Goal: Communication & Community: Answer question/provide support

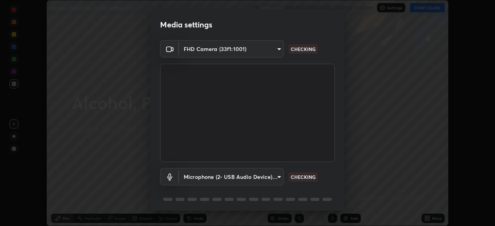
scroll to position [27, 0]
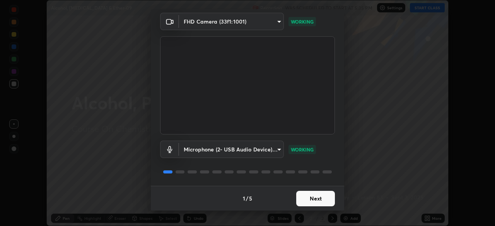
click at [306, 197] on button "Next" at bounding box center [315, 198] width 39 height 15
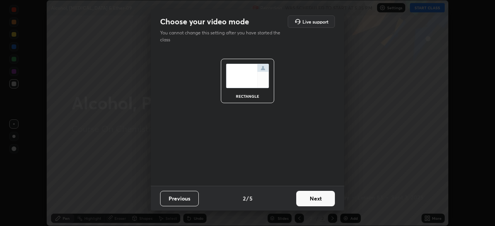
scroll to position [0, 0]
click at [306, 198] on button "Next" at bounding box center [315, 198] width 39 height 15
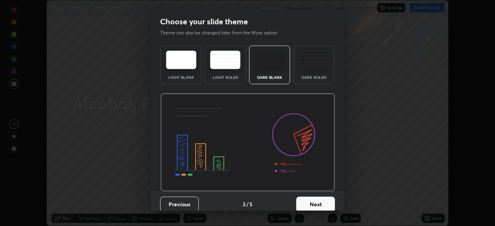
click at [318, 69] on img at bounding box center [313, 60] width 31 height 19
click at [314, 205] on button "Next" at bounding box center [315, 204] width 39 height 15
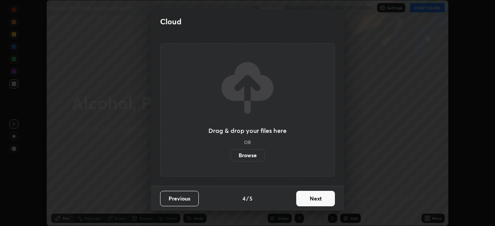
click at [305, 198] on button "Next" at bounding box center [315, 198] width 39 height 15
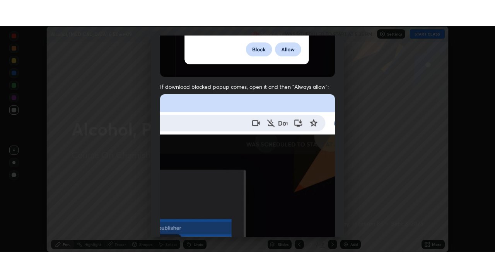
scroll to position [185, 0]
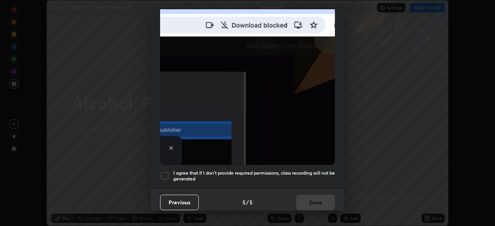
click at [302, 175] on h5 "I agree that if I don't provide required permissions, class recording will not …" at bounding box center [254, 176] width 162 height 12
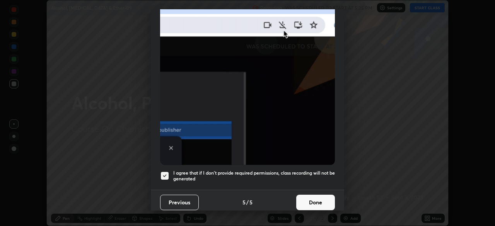
click at [306, 200] on button "Done" at bounding box center [315, 202] width 39 height 15
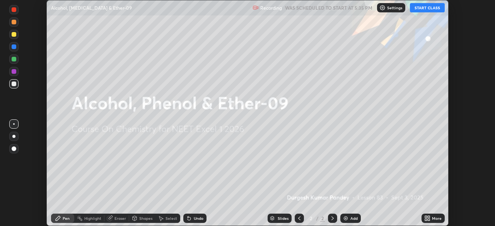
click at [429, 9] on button "START CLASS" at bounding box center [427, 7] width 35 height 9
click at [352, 218] on div "Add" at bounding box center [353, 218] width 7 height 4
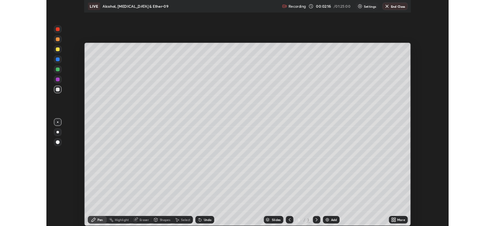
scroll to position [278, 495]
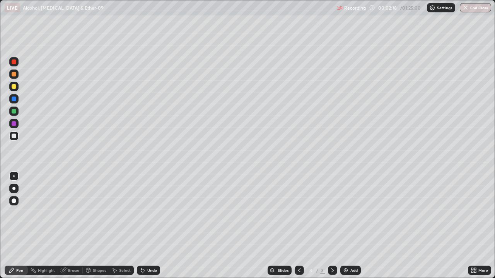
click at [14, 189] on div at bounding box center [13, 188] width 3 height 3
click at [14, 89] on div at bounding box center [13, 86] width 9 height 9
click at [15, 113] on div at bounding box center [14, 111] width 5 height 5
click at [106, 226] on div "Shapes" at bounding box center [96, 270] width 26 height 9
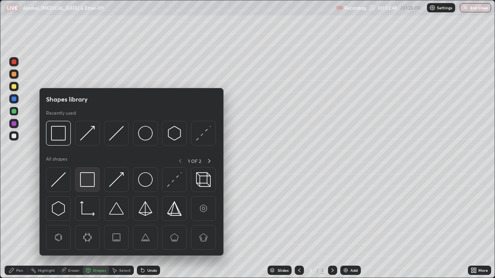
click at [92, 180] on img at bounding box center [87, 179] width 15 height 15
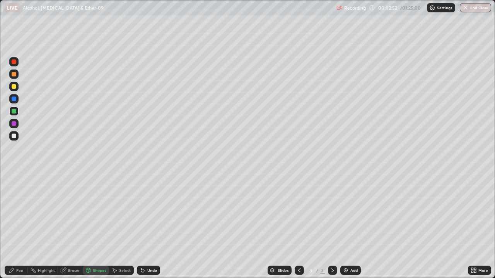
click at [125, 226] on div "Select" at bounding box center [121, 270] width 25 height 9
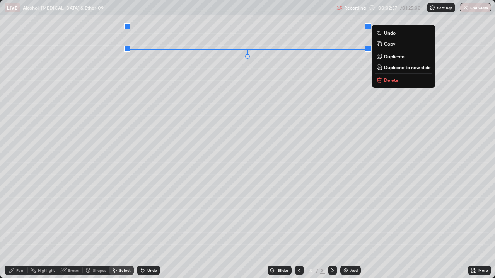
click at [186, 67] on div "0 ° Undo Copy Duplicate Duplicate to new slide Delete" at bounding box center [247, 138] width 494 height 277
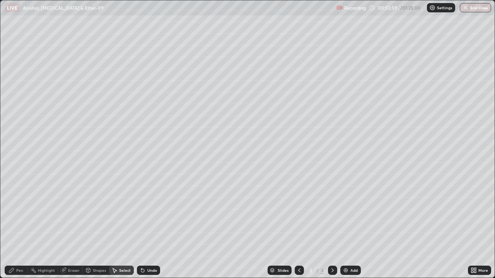
click at [97, 226] on div "Shapes" at bounding box center [96, 270] width 26 height 9
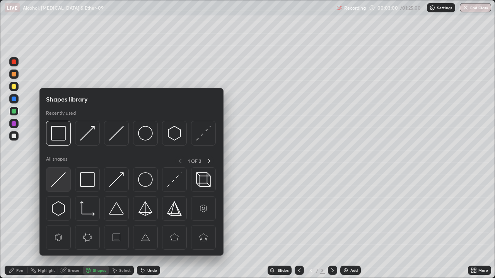
click at [62, 180] on img at bounding box center [58, 179] width 15 height 15
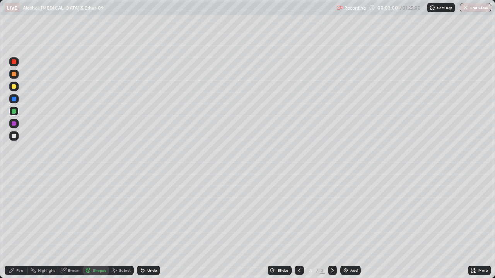
click at [14, 136] on div at bounding box center [14, 136] width 5 height 5
click at [16, 226] on div "Pen" at bounding box center [16, 270] width 23 height 9
click at [14, 87] on div at bounding box center [14, 86] width 5 height 5
click at [93, 226] on div "Shapes" at bounding box center [99, 271] width 13 height 4
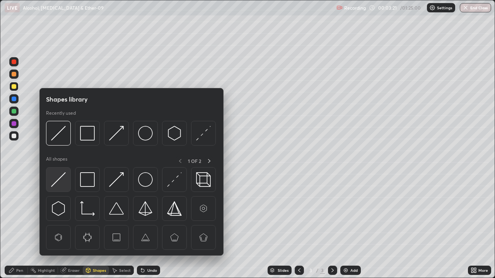
click at [63, 182] on img at bounding box center [58, 179] width 15 height 15
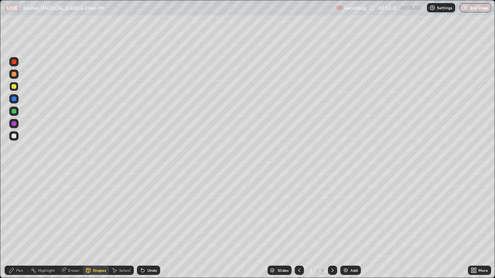
click at [15, 138] on div at bounding box center [14, 136] width 5 height 5
click at [18, 226] on div "Pen" at bounding box center [19, 271] width 7 height 4
click at [96, 226] on div "Shapes" at bounding box center [99, 271] width 13 height 4
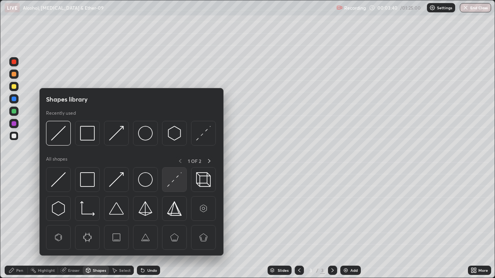
click at [171, 182] on img at bounding box center [174, 179] width 15 height 15
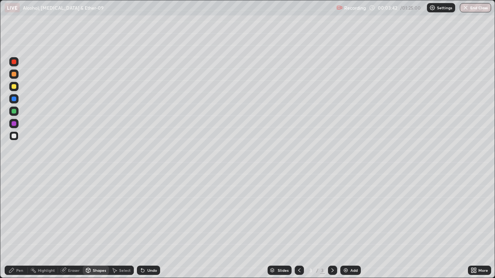
click at [15, 226] on div "Pen" at bounding box center [16, 270] width 23 height 9
click at [13, 113] on div at bounding box center [14, 111] width 5 height 5
click at [99, 226] on div "Shapes" at bounding box center [99, 271] width 13 height 4
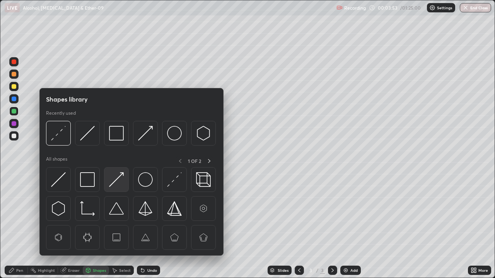
click at [112, 186] on img at bounding box center [116, 179] width 15 height 15
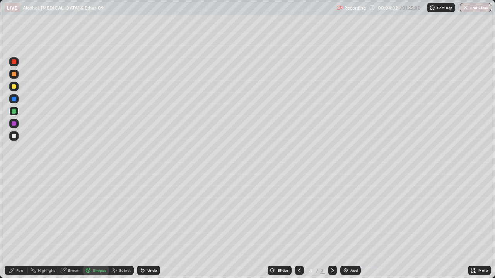
click at [17, 226] on div "Pen" at bounding box center [19, 271] width 7 height 4
click at [14, 136] on div at bounding box center [14, 136] width 5 height 5
click at [12, 180] on div at bounding box center [13, 176] width 9 height 9
click at [14, 176] on div at bounding box center [14, 176] width 2 height 2
click at [15, 134] on div at bounding box center [14, 136] width 5 height 5
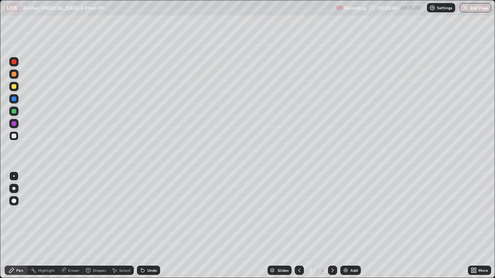
click at [16, 160] on div "Erase all" at bounding box center [14, 138] width 19 height 247
click at [14, 88] on div at bounding box center [14, 86] width 5 height 5
click at [14, 189] on div at bounding box center [13, 188] width 3 height 3
click at [17, 111] on div at bounding box center [13, 111] width 9 height 9
click at [14, 136] on div at bounding box center [14, 136] width 5 height 5
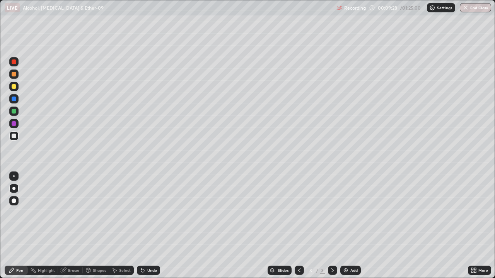
click at [13, 89] on div at bounding box center [13, 86] width 9 height 9
click at [14, 176] on div at bounding box center [14, 176] width 2 height 2
click at [12, 125] on div at bounding box center [14, 123] width 5 height 5
click at [97, 226] on div "Shapes" at bounding box center [99, 271] width 13 height 4
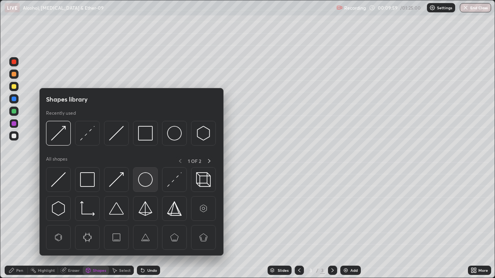
click at [140, 179] on img at bounding box center [145, 179] width 15 height 15
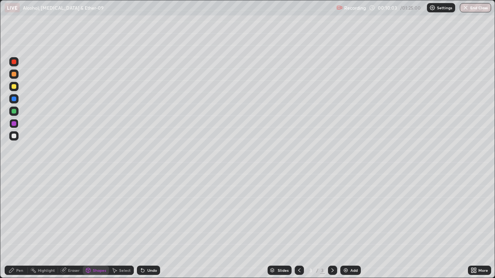
click at [148, 226] on div "Undo" at bounding box center [152, 271] width 10 height 4
click at [149, 226] on div "Undo" at bounding box center [152, 271] width 10 height 4
click at [98, 226] on div "Shapes" at bounding box center [99, 271] width 13 height 4
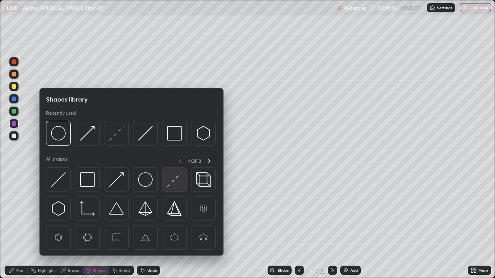
click at [172, 184] on img at bounding box center [174, 179] width 15 height 15
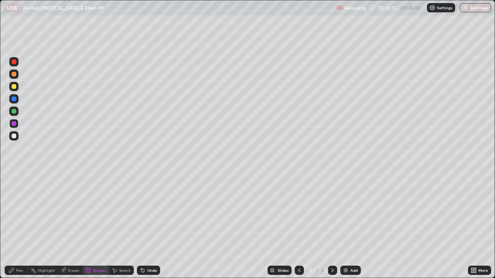
click at [96, 226] on div "Shapes" at bounding box center [99, 271] width 13 height 4
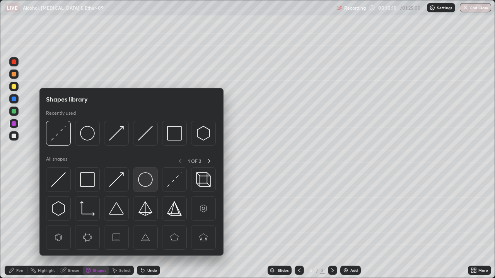
click at [142, 181] on img at bounding box center [145, 179] width 15 height 15
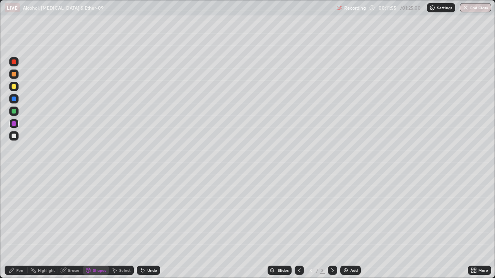
click at [102, 226] on div "Shapes" at bounding box center [99, 271] width 13 height 4
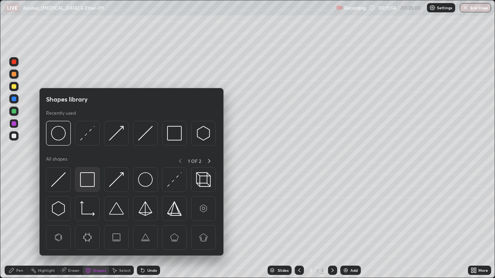
click at [91, 184] on img at bounding box center [87, 179] width 15 height 15
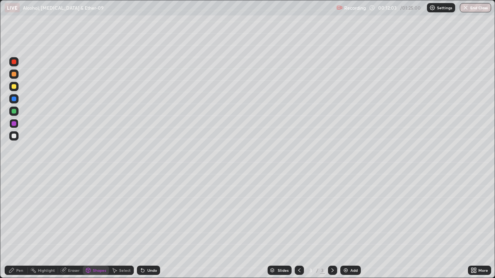
click at [17, 86] on div at bounding box center [13, 86] width 9 height 9
click at [13, 226] on icon at bounding box center [11, 270] width 5 height 5
click at [346, 226] on img at bounding box center [345, 270] width 6 height 6
click at [15, 190] on div at bounding box center [13, 188] width 9 height 9
click at [101, 226] on div "Shapes" at bounding box center [99, 271] width 13 height 4
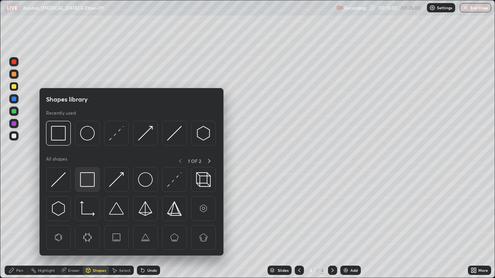
click at [90, 183] on img at bounding box center [87, 179] width 15 height 15
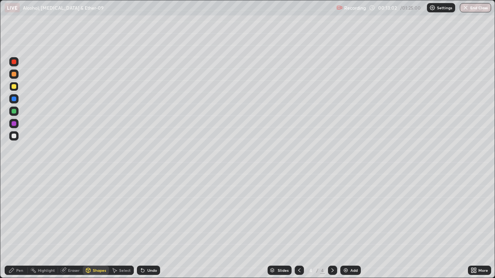
click at [16, 138] on div at bounding box center [13, 135] width 9 height 9
click at [121, 226] on div "Select" at bounding box center [125, 271] width 12 height 4
click at [212, 61] on div "0 ° Undo Copy Duplicate Duplicate to new slide Delete" at bounding box center [247, 138] width 494 height 277
click at [116, 226] on icon at bounding box center [114, 270] width 6 height 6
click at [99, 226] on div "Shapes" at bounding box center [99, 271] width 13 height 4
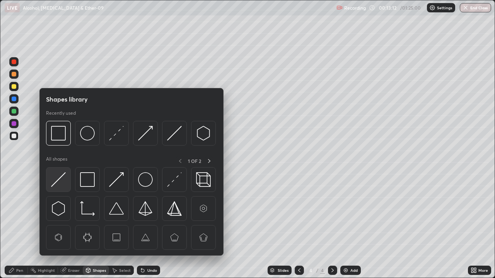
click at [63, 180] on img at bounding box center [58, 179] width 15 height 15
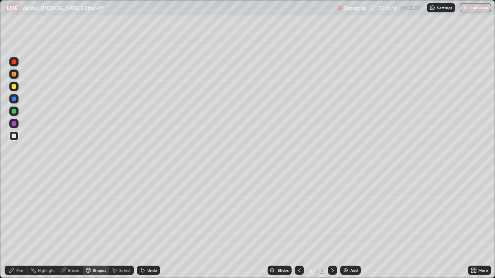
click at [17, 226] on div "Pen" at bounding box center [19, 271] width 7 height 4
click at [14, 113] on div at bounding box center [14, 111] width 5 height 5
click at [14, 176] on div at bounding box center [14, 176] width 2 height 2
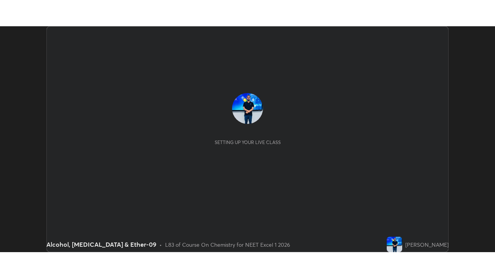
scroll to position [226, 495]
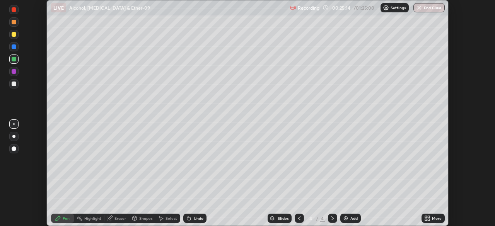
click at [13, 136] on div at bounding box center [13, 136] width 3 height 3
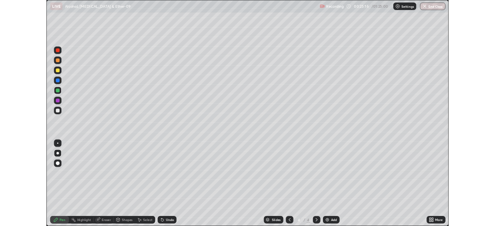
scroll to position [278, 495]
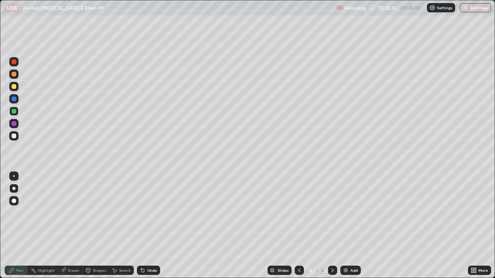
click at [150, 226] on div "Undo" at bounding box center [152, 271] width 10 height 4
click at [150, 226] on div "Undo" at bounding box center [148, 270] width 23 height 9
click at [149, 226] on div "Undo" at bounding box center [148, 270] width 23 height 9
click at [150, 226] on div "Undo" at bounding box center [148, 270] width 23 height 9
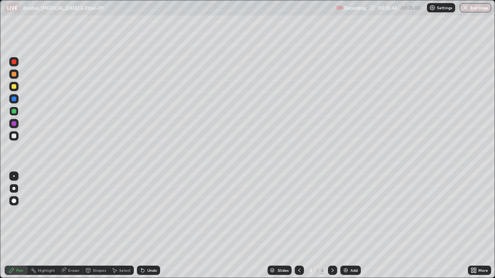
click at [150, 226] on div "Undo" at bounding box center [148, 270] width 23 height 9
click at [14, 88] on div at bounding box center [14, 86] width 5 height 5
click at [14, 62] on div at bounding box center [14, 62] width 5 height 5
click at [14, 177] on div at bounding box center [13, 176] width 9 height 9
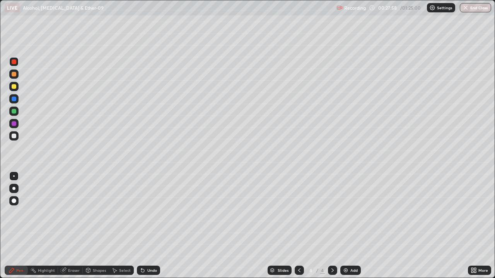
click at [12, 88] on div at bounding box center [14, 86] width 5 height 5
click at [13, 140] on div at bounding box center [13, 135] width 9 height 9
click at [148, 226] on div "Undo" at bounding box center [152, 271] width 10 height 4
click at [349, 226] on div "Add" at bounding box center [350, 270] width 20 height 9
click at [99, 226] on div "Shapes" at bounding box center [99, 271] width 13 height 4
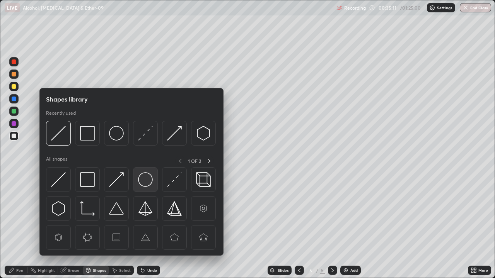
click at [141, 181] on img at bounding box center [145, 179] width 15 height 15
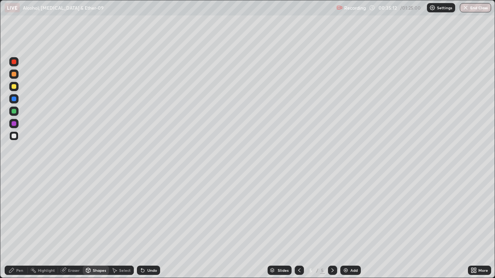
click at [15, 126] on div at bounding box center [14, 123] width 5 height 5
click at [144, 226] on icon at bounding box center [143, 270] width 6 height 6
click at [475, 226] on icon at bounding box center [475, 272] width 2 height 2
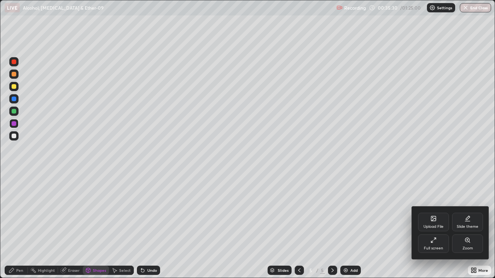
click at [467, 220] on icon at bounding box center [467, 219] width 6 height 6
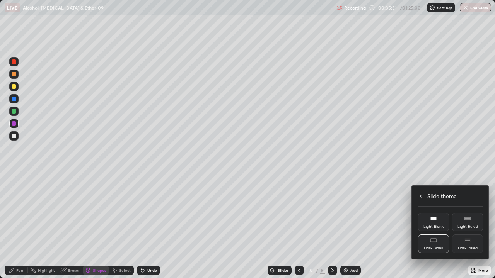
click at [466, 226] on div "Dark Ruled" at bounding box center [468, 249] width 20 height 4
click at [463, 160] on div at bounding box center [247, 139] width 495 height 278
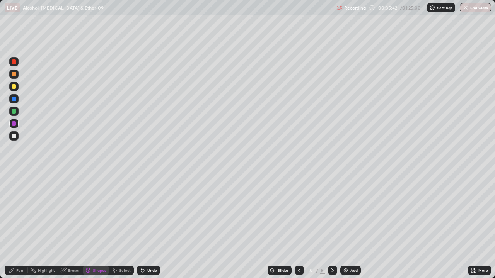
click at [346, 226] on img at bounding box center [345, 270] width 6 height 6
click at [298, 226] on icon at bounding box center [299, 270] width 6 height 6
click at [335, 226] on div at bounding box center [332, 270] width 9 height 9
click at [96, 226] on div "Shapes" at bounding box center [99, 271] width 13 height 4
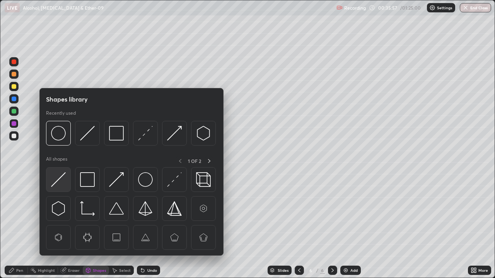
click at [62, 180] on img at bounding box center [58, 179] width 15 height 15
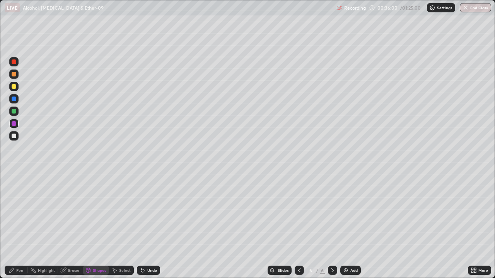
click at [15, 226] on div "Pen" at bounding box center [16, 270] width 23 height 9
click at [15, 189] on div at bounding box center [13, 188] width 3 height 3
click at [99, 226] on div "Shapes" at bounding box center [99, 271] width 13 height 4
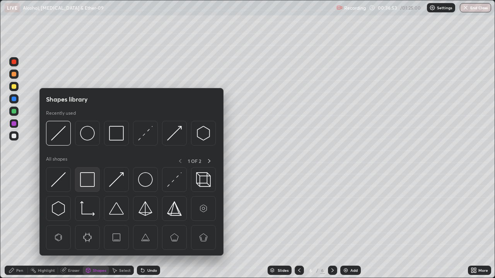
click at [86, 179] on img at bounding box center [87, 179] width 15 height 15
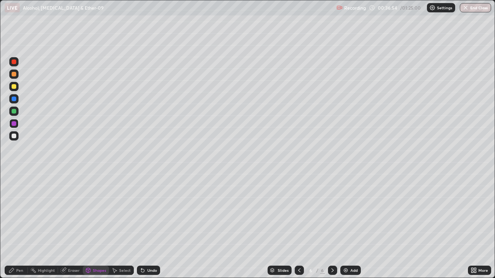
click at [15, 83] on div at bounding box center [13, 86] width 9 height 9
click at [20, 226] on div "Pen" at bounding box center [19, 271] width 7 height 4
click at [14, 176] on div at bounding box center [14, 176] width 2 height 2
click at [96, 226] on div "Shapes" at bounding box center [99, 271] width 13 height 4
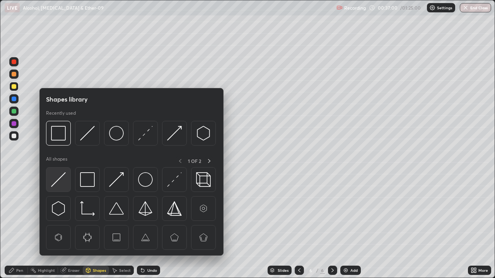
click at [66, 179] on div at bounding box center [58, 179] width 25 height 25
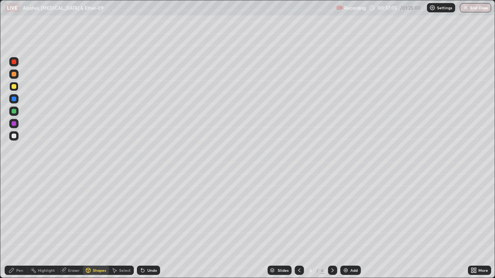
click at [15, 226] on div "Pen" at bounding box center [16, 270] width 23 height 9
click at [13, 134] on div at bounding box center [14, 136] width 5 height 5
click at [99, 226] on div "Shapes" at bounding box center [99, 271] width 13 height 4
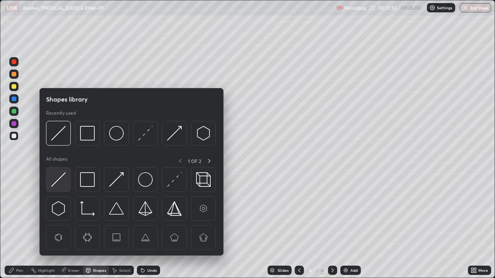
click at [61, 178] on img at bounding box center [58, 179] width 15 height 15
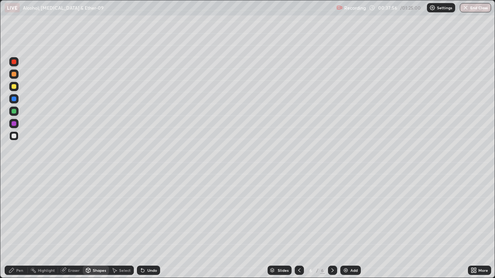
click at [15, 126] on div at bounding box center [13, 123] width 9 height 9
click at [147, 226] on div "Undo" at bounding box center [148, 270] width 23 height 9
click at [13, 226] on icon at bounding box center [11, 270] width 5 height 5
click at [12, 138] on div at bounding box center [14, 136] width 5 height 5
click at [14, 112] on div at bounding box center [14, 111] width 5 height 5
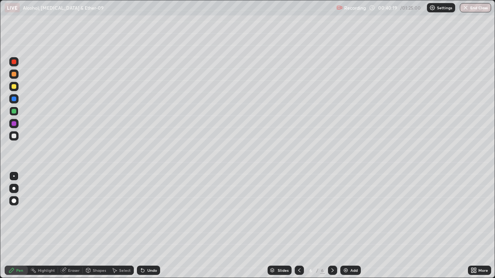
click at [146, 226] on div "Undo" at bounding box center [148, 270] width 23 height 9
click at [147, 226] on div "Undo" at bounding box center [148, 270] width 23 height 9
click at [352, 226] on div "Add" at bounding box center [353, 271] width 7 height 4
click at [95, 226] on div "Shapes" at bounding box center [99, 271] width 13 height 4
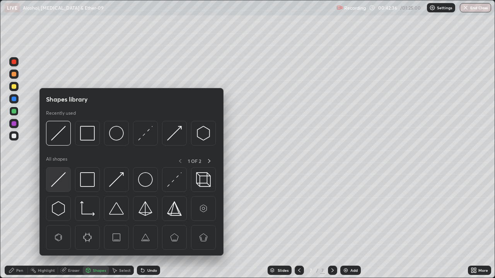
click at [62, 177] on img at bounding box center [58, 179] width 15 height 15
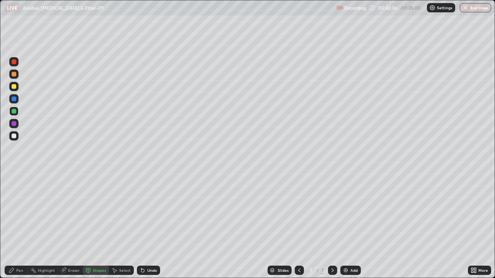
click at [12, 125] on div at bounding box center [14, 123] width 5 height 5
click at [15, 226] on div "Pen" at bounding box center [16, 270] width 23 height 9
click at [14, 190] on div at bounding box center [13, 188] width 3 height 3
click at [14, 89] on div at bounding box center [14, 86] width 5 height 5
click at [144, 226] on icon at bounding box center [143, 270] width 6 height 6
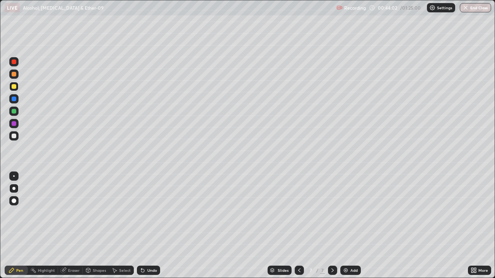
click at [14, 128] on div at bounding box center [13, 123] width 9 height 9
click at [14, 176] on div at bounding box center [14, 176] width 2 height 2
click at [10, 111] on div at bounding box center [13, 111] width 9 height 9
click at [145, 226] on div "Undo" at bounding box center [148, 270] width 23 height 9
click at [15, 189] on div at bounding box center [13, 188] width 3 height 3
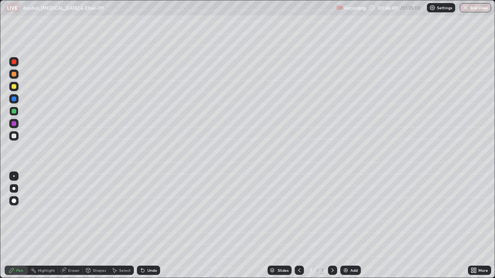
click at [187, 15] on div "LIVE Alcohol, [MEDICAL_DATA] & Ether-09" at bounding box center [169, 7] width 329 height 15
click at [15, 137] on div at bounding box center [14, 136] width 5 height 5
click at [352, 226] on div "Add" at bounding box center [350, 270] width 20 height 9
click at [98, 226] on div "Shapes" at bounding box center [99, 271] width 13 height 4
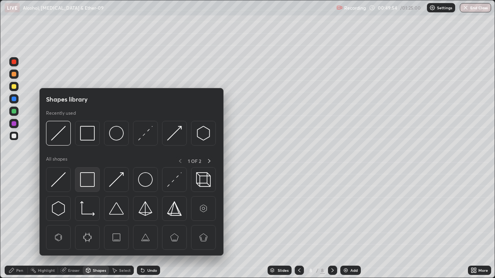
click at [88, 183] on img at bounding box center [87, 179] width 15 height 15
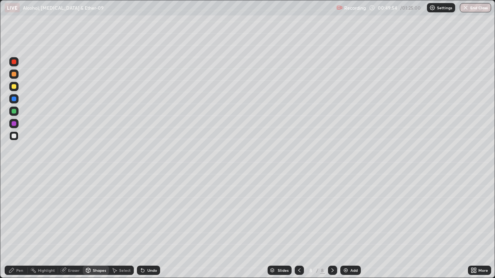
click at [14, 124] on div at bounding box center [14, 123] width 5 height 5
click at [153, 226] on div "Undo" at bounding box center [152, 271] width 10 height 4
click at [124, 226] on div "Select" at bounding box center [125, 271] width 12 height 4
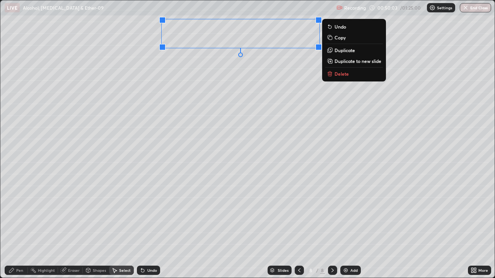
click at [201, 68] on div "0 ° Undo Copy Duplicate Duplicate to new slide Delete" at bounding box center [247, 138] width 494 height 277
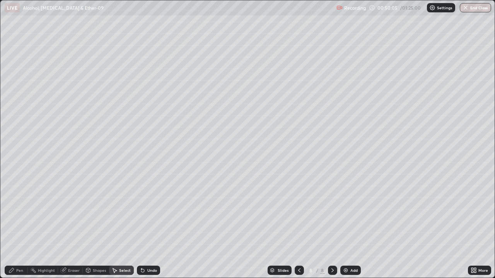
click at [97, 226] on div "Shapes" at bounding box center [99, 271] width 13 height 4
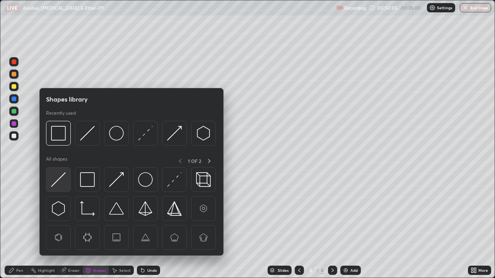
click at [61, 180] on img at bounding box center [58, 179] width 15 height 15
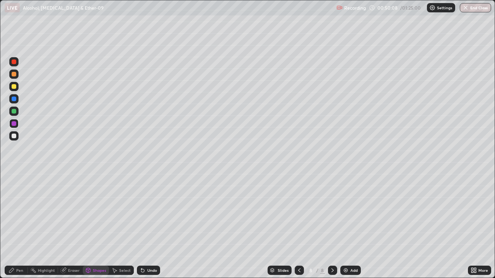
click at [20, 226] on div "Pen" at bounding box center [19, 271] width 7 height 4
click at [13, 112] on div at bounding box center [14, 111] width 5 height 5
click at [14, 87] on div at bounding box center [14, 86] width 5 height 5
click at [99, 226] on div "Shapes" at bounding box center [99, 271] width 13 height 4
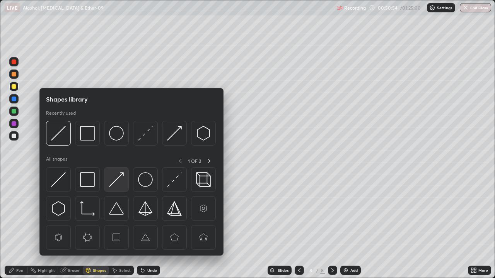
click at [115, 184] on img at bounding box center [116, 179] width 15 height 15
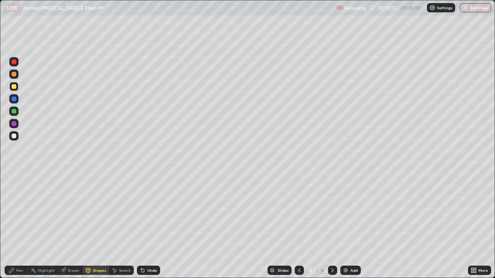
click at [17, 226] on div "Pen" at bounding box center [19, 271] width 7 height 4
click at [14, 176] on div at bounding box center [14, 176] width 2 height 2
click at [96, 226] on div "Shapes" at bounding box center [99, 271] width 13 height 4
click at [19, 226] on div "Pen" at bounding box center [16, 270] width 23 height 9
click at [12, 135] on div at bounding box center [14, 136] width 5 height 5
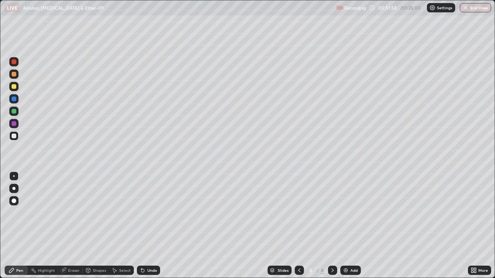
click at [12, 87] on div at bounding box center [14, 86] width 5 height 5
click at [77, 226] on div "Eraser" at bounding box center [74, 271] width 12 height 4
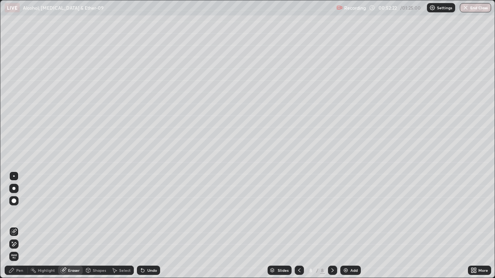
click at [15, 226] on icon at bounding box center [14, 244] width 6 height 7
click at [16, 226] on div "Pen" at bounding box center [16, 270] width 23 height 9
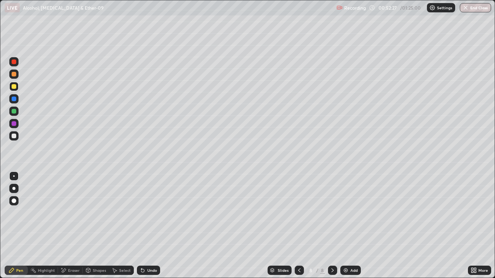
click at [14, 136] on div at bounding box center [14, 136] width 5 height 5
click at [14, 89] on div at bounding box center [14, 86] width 5 height 5
click at [14, 189] on div at bounding box center [13, 188] width 3 height 3
click at [15, 179] on div at bounding box center [13, 176] width 9 height 9
click at [16, 135] on div at bounding box center [14, 136] width 5 height 5
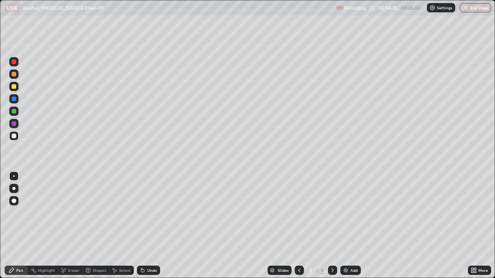
click at [14, 65] on div at bounding box center [13, 61] width 9 height 9
click at [14, 87] on div at bounding box center [14, 86] width 5 height 5
click at [14, 188] on div at bounding box center [13, 188] width 3 height 3
click at [17, 176] on div at bounding box center [13, 176] width 9 height 9
click at [18, 136] on div at bounding box center [13, 135] width 9 height 9
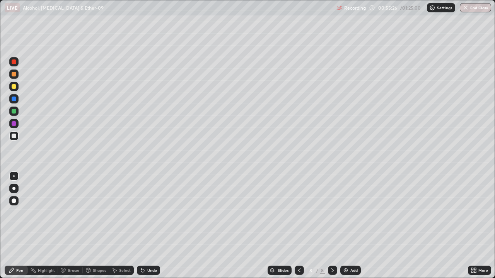
click at [17, 64] on div at bounding box center [13, 61] width 9 height 9
click at [15, 124] on div at bounding box center [14, 123] width 5 height 5
click at [14, 85] on div at bounding box center [14, 86] width 5 height 5
click at [15, 137] on div at bounding box center [14, 136] width 5 height 5
click at [71, 226] on div "Eraser" at bounding box center [74, 271] width 12 height 4
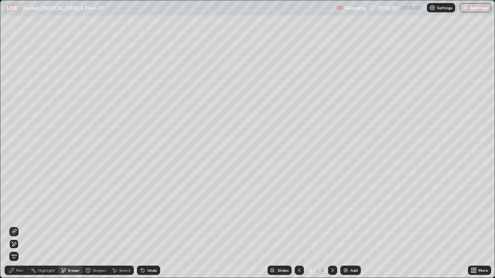
click at [15, 226] on icon at bounding box center [14, 244] width 4 height 4
click at [10, 226] on icon at bounding box center [12, 270] width 6 height 6
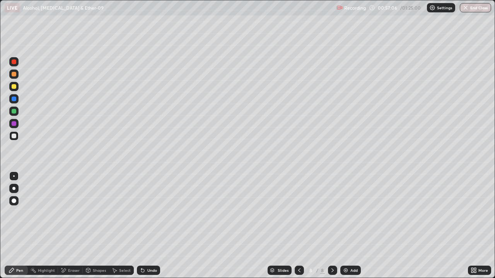
click at [14, 124] on div at bounding box center [14, 123] width 5 height 5
click at [97, 226] on div "Shapes" at bounding box center [99, 271] width 13 height 4
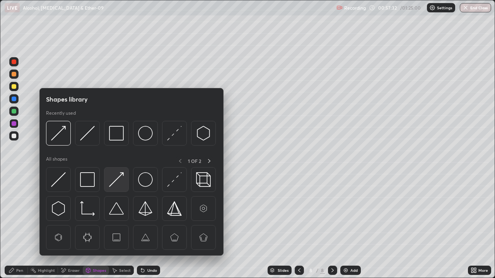
click at [116, 178] on img at bounding box center [116, 179] width 15 height 15
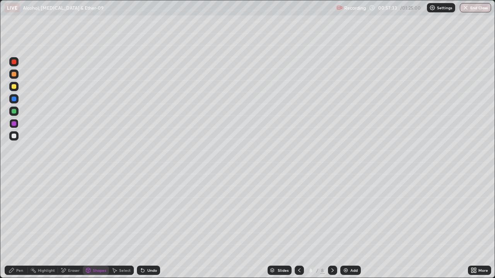
click at [14, 87] on div at bounding box center [14, 86] width 5 height 5
click at [17, 226] on div "Pen" at bounding box center [19, 271] width 7 height 4
click at [13, 135] on div at bounding box center [14, 136] width 5 height 5
click at [72, 226] on div "Eraser" at bounding box center [74, 271] width 12 height 4
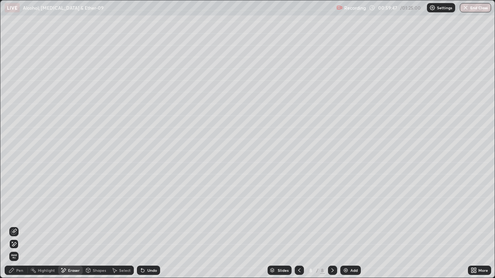
click at [22, 226] on div "Pen" at bounding box center [19, 271] width 7 height 4
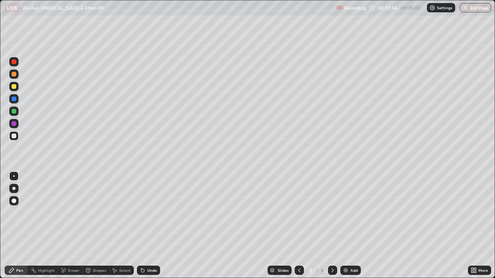
click at [14, 124] on div at bounding box center [14, 123] width 5 height 5
click at [16, 86] on div at bounding box center [14, 86] width 5 height 5
click at [157, 226] on div "Undo" at bounding box center [148, 270] width 23 height 9
click at [153, 226] on div "Undo" at bounding box center [152, 271] width 10 height 4
click at [14, 123] on div at bounding box center [14, 123] width 5 height 5
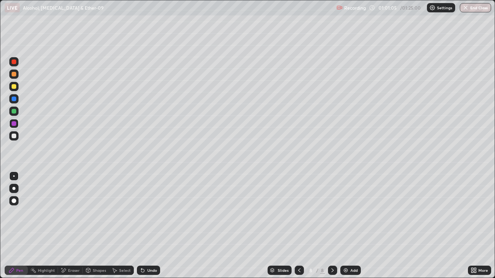
click at [12, 88] on div at bounding box center [14, 86] width 5 height 5
click at [346, 226] on img at bounding box center [345, 270] width 6 height 6
click at [301, 226] on div at bounding box center [298, 270] width 9 height 9
click at [73, 226] on div "Eraser" at bounding box center [74, 271] width 12 height 4
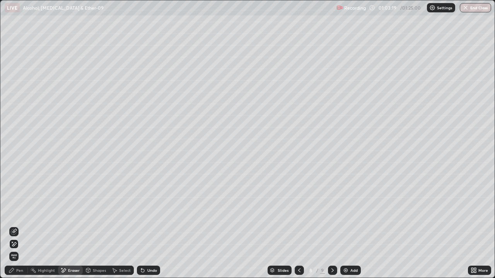
click at [16, 226] on div "Pen" at bounding box center [16, 270] width 23 height 9
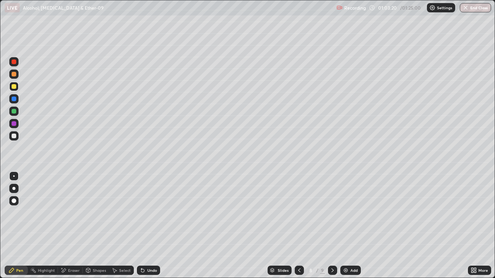
click at [14, 189] on div at bounding box center [13, 188] width 3 height 3
click at [94, 226] on div "Shapes" at bounding box center [99, 271] width 13 height 4
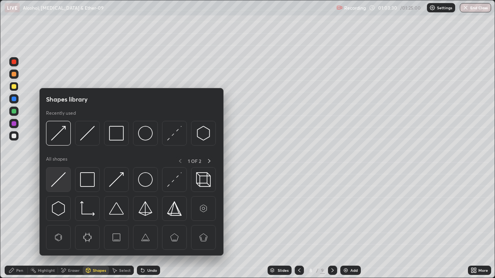
click at [62, 180] on img at bounding box center [58, 179] width 15 height 15
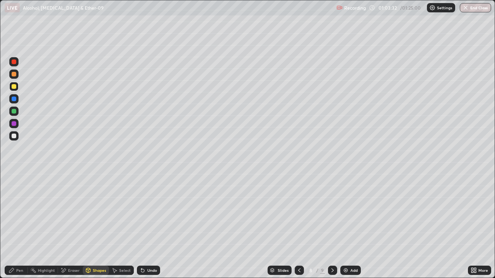
click at [18, 226] on div "Pen" at bounding box center [19, 271] width 7 height 4
click at [14, 176] on div at bounding box center [14, 176] width 2 height 2
click at [13, 90] on div at bounding box center [13, 86] width 9 height 9
click at [100, 226] on div "Shapes" at bounding box center [99, 271] width 13 height 4
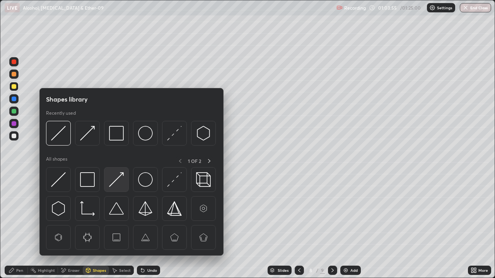
click at [112, 182] on img at bounding box center [116, 179] width 15 height 15
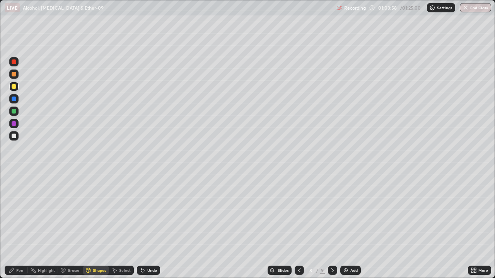
click at [18, 226] on div "Pen" at bounding box center [16, 270] width 23 height 9
click at [15, 126] on div at bounding box center [13, 123] width 9 height 9
click at [13, 137] on div at bounding box center [14, 136] width 5 height 5
click at [14, 78] on div at bounding box center [13, 74] width 9 height 9
click at [152, 226] on div "Undo" at bounding box center [152, 271] width 10 height 4
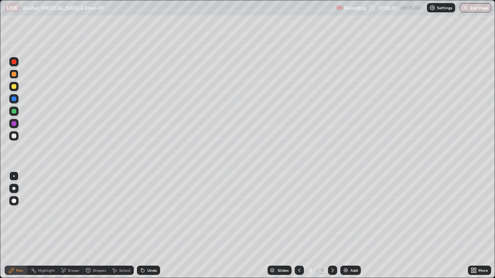
click at [102, 226] on div "Shapes" at bounding box center [99, 271] width 13 height 4
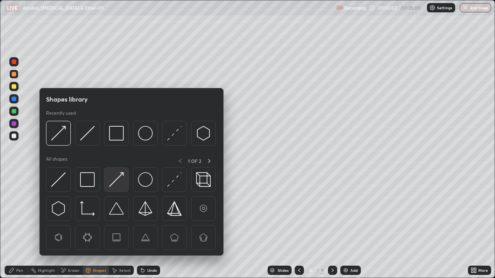
click at [117, 181] on img at bounding box center [116, 179] width 15 height 15
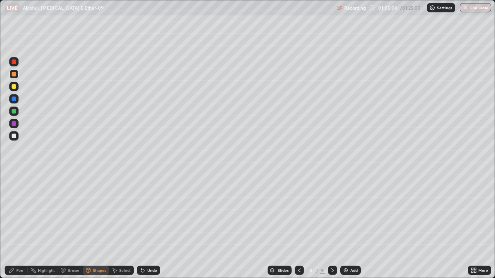
click at [16, 226] on div "Pen" at bounding box center [16, 270] width 23 height 9
click at [14, 62] on div at bounding box center [14, 62] width 5 height 5
click at [70, 226] on div "Eraser" at bounding box center [74, 271] width 12 height 4
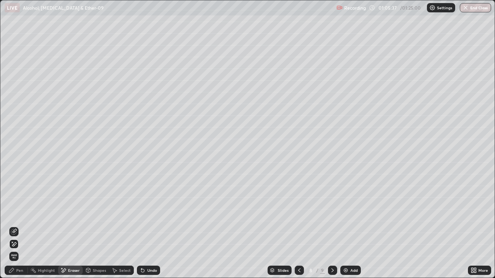
click at [17, 226] on div "Pen" at bounding box center [19, 271] width 7 height 4
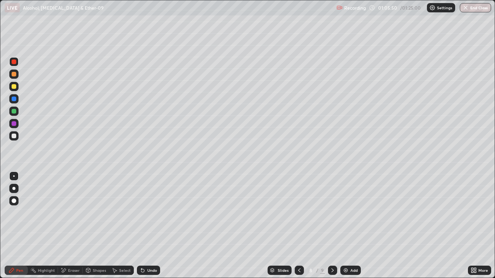
click at [143, 226] on icon at bounding box center [142, 270] width 3 height 3
click at [144, 226] on icon at bounding box center [143, 270] width 6 height 6
click at [69, 226] on div "Eraser" at bounding box center [74, 271] width 12 height 4
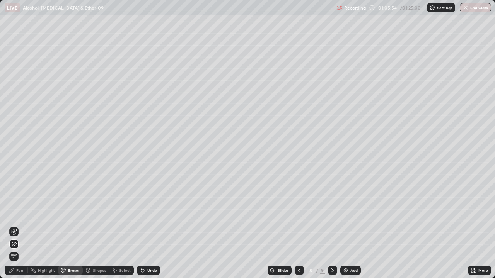
click at [14, 226] on icon at bounding box center [14, 231] width 4 height 4
click at [18, 226] on div "Pen" at bounding box center [16, 270] width 23 height 9
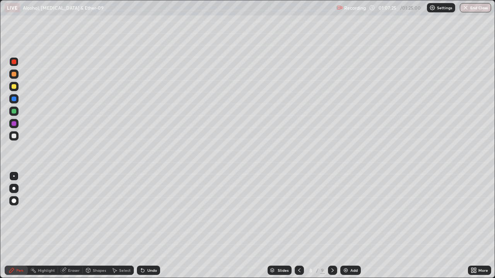
click at [350, 226] on div "Add" at bounding box center [353, 271] width 7 height 4
click at [94, 226] on div "Shapes" at bounding box center [99, 271] width 13 height 4
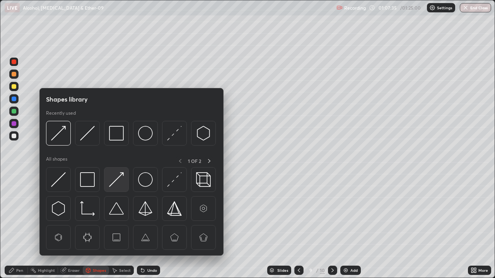
click at [114, 181] on img at bounding box center [116, 179] width 15 height 15
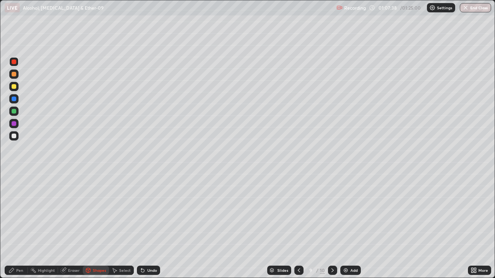
click at [21, 226] on div "Pen" at bounding box center [16, 270] width 23 height 9
click at [14, 137] on div at bounding box center [14, 136] width 5 height 5
click at [14, 188] on div at bounding box center [13, 188] width 3 height 3
click at [14, 89] on div at bounding box center [13, 86] width 9 height 9
click at [15, 135] on div at bounding box center [14, 136] width 5 height 5
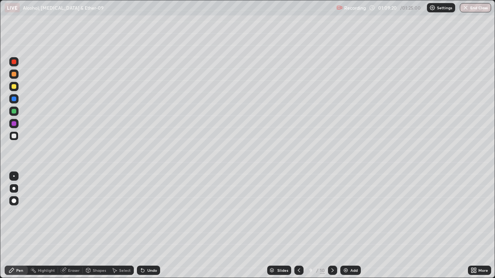
click at [148, 226] on div "Undo" at bounding box center [152, 271] width 10 height 4
click at [151, 226] on div "Undo" at bounding box center [152, 271] width 10 height 4
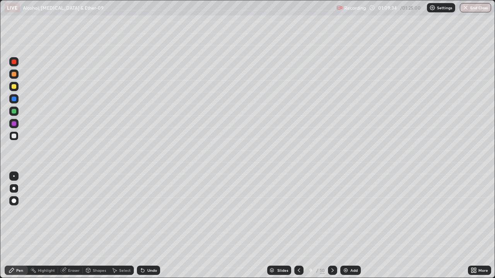
click at [146, 226] on div "Undo" at bounding box center [148, 270] width 23 height 9
click at [97, 226] on div "Shapes" at bounding box center [96, 270] width 26 height 9
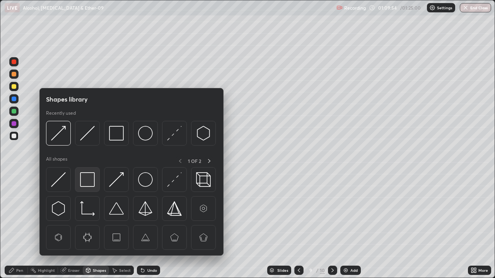
click at [87, 180] on img at bounding box center [87, 179] width 15 height 15
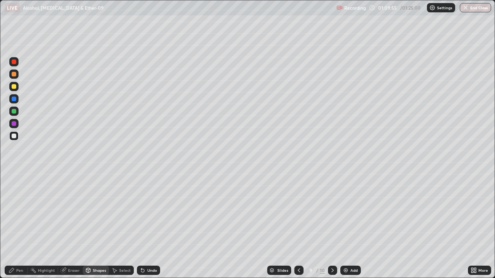
click at [14, 137] on div at bounding box center [14, 136] width 5 height 5
click at [14, 86] on div at bounding box center [14, 86] width 5 height 5
click at [17, 112] on div at bounding box center [13, 111] width 9 height 9
click at [15, 113] on div at bounding box center [14, 111] width 5 height 5
click at [22, 226] on div "Pen" at bounding box center [19, 271] width 7 height 4
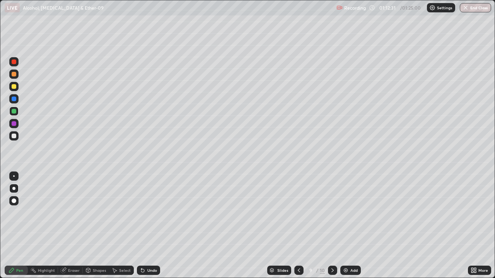
click at [18, 138] on div at bounding box center [13, 135] width 9 height 9
click at [17, 88] on div at bounding box center [13, 86] width 9 height 9
click at [151, 226] on div "Undo" at bounding box center [152, 271] width 10 height 4
click at [152, 226] on div "Undo" at bounding box center [152, 271] width 10 height 4
click at [150, 226] on div "Undo" at bounding box center [148, 270] width 23 height 9
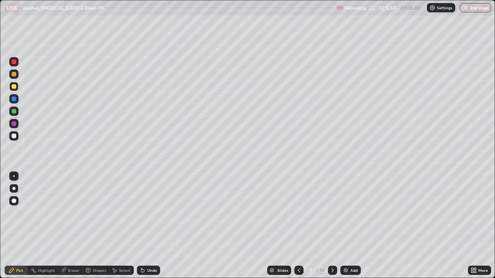
click at [151, 226] on div "Undo" at bounding box center [148, 270] width 23 height 9
click at [152, 226] on div "Undo" at bounding box center [148, 270] width 23 height 9
click at [154, 226] on div "Undo" at bounding box center [148, 270] width 23 height 9
click at [351, 226] on div "Add" at bounding box center [353, 271] width 7 height 4
click at [100, 226] on div "Shapes" at bounding box center [99, 271] width 13 height 4
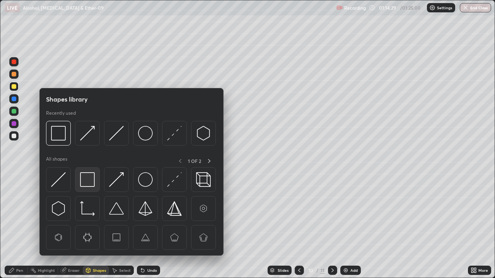
click at [90, 179] on img at bounding box center [87, 179] width 15 height 15
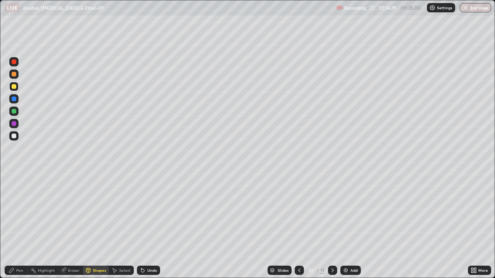
click at [15, 139] on div at bounding box center [13, 135] width 9 height 9
click at [15, 226] on div "Pen" at bounding box center [16, 270] width 23 height 9
click at [94, 226] on div "Shapes" at bounding box center [99, 271] width 13 height 4
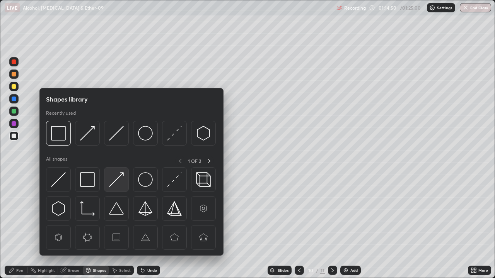
click at [111, 182] on img at bounding box center [116, 179] width 15 height 15
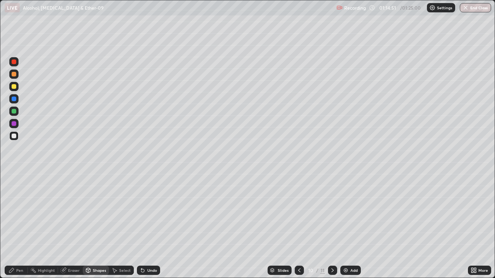
click at [15, 125] on div at bounding box center [14, 123] width 5 height 5
click at [19, 226] on div "Pen" at bounding box center [19, 271] width 7 height 4
click at [14, 113] on div at bounding box center [14, 111] width 5 height 5
click at [14, 124] on div at bounding box center [14, 123] width 5 height 5
click at [13, 135] on div at bounding box center [14, 136] width 5 height 5
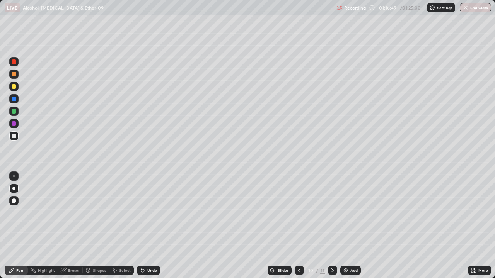
click at [97, 226] on div "Shapes" at bounding box center [99, 271] width 13 height 4
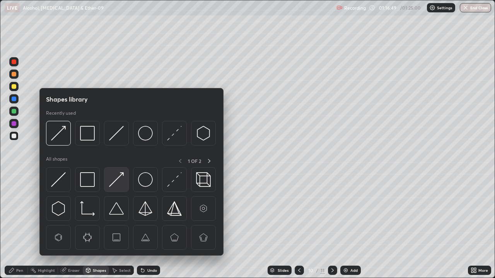
click at [112, 184] on img at bounding box center [116, 179] width 15 height 15
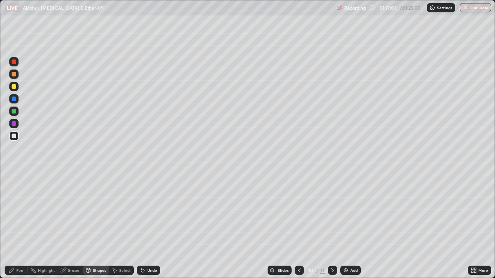
click at [17, 226] on div "Pen" at bounding box center [16, 270] width 23 height 15
click at [14, 176] on div at bounding box center [14, 176] width 2 height 2
click at [14, 124] on div at bounding box center [14, 123] width 5 height 5
click at [14, 113] on div at bounding box center [14, 111] width 5 height 5
click at [145, 226] on div "Undo" at bounding box center [148, 270] width 23 height 9
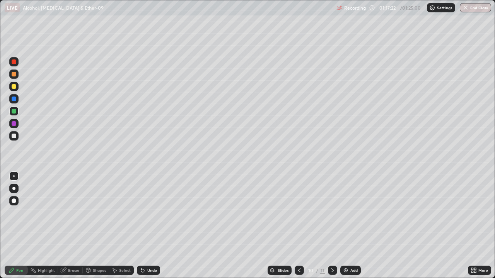
click at [147, 226] on div "Undo" at bounding box center [152, 271] width 10 height 4
click at [103, 226] on div "Shapes" at bounding box center [99, 271] width 13 height 4
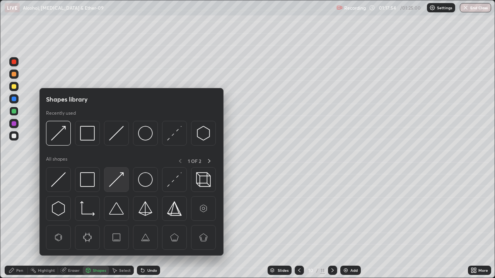
click at [113, 183] on img at bounding box center [116, 179] width 15 height 15
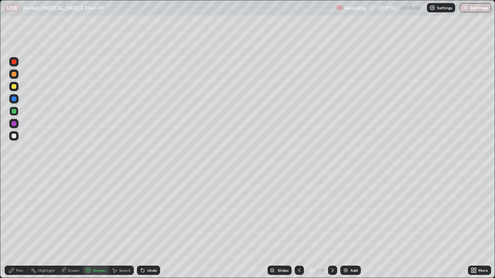
click at [14, 126] on div at bounding box center [13, 123] width 9 height 9
click at [14, 86] on div at bounding box center [14, 86] width 5 height 5
click at [15, 226] on div "Pen" at bounding box center [16, 270] width 23 height 9
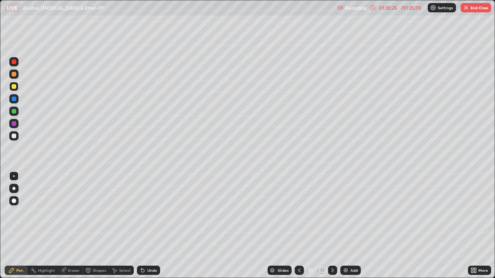
click at [145, 226] on div "Undo" at bounding box center [148, 270] width 23 height 9
click at [143, 226] on icon at bounding box center [143, 270] width 6 height 6
click at [143, 226] on div "Undo" at bounding box center [148, 270] width 23 height 9
click at [141, 226] on icon at bounding box center [141, 269] width 1 height 1
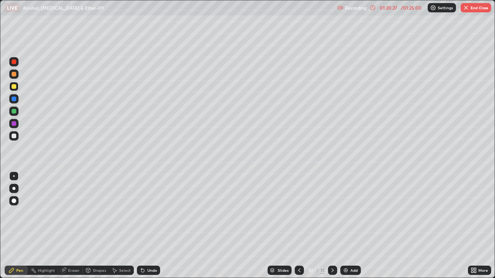
click at [141, 226] on icon at bounding box center [141, 269] width 1 height 1
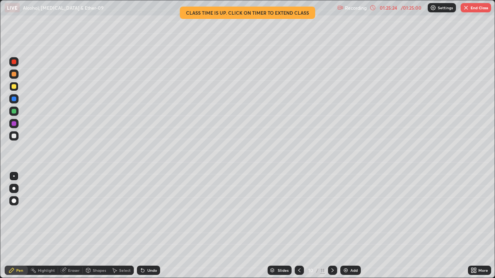
click at [475, 10] on button "End Class" at bounding box center [475, 7] width 31 height 9
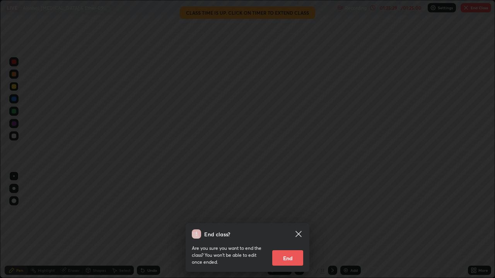
click at [285, 226] on button "End" at bounding box center [287, 257] width 31 height 15
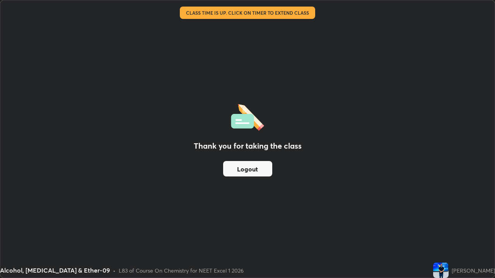
click at [257, 173] on button "Logout" at bounding box center [247, 168] width 49 height 15
click at [228, 167] on button "Logout" at bounding box center [247, 168] width 49 height 15
click at [240, 170] on button "Logout" at bounding box center [247, 168] width 49 height 15
click at [241, 169] on button "Logout" at bounding box center [247, 168] width 49 height 15
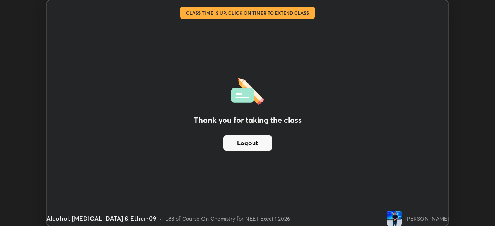
scroll to position [38421, 38153]
click at [311, 3] on div "Alcohol, [MEDICAL_DATA] & Ether-09" at bounding box center [196, 7] width 290 height 15
